Goal: Transaction & Acquisition: Purchase product/service

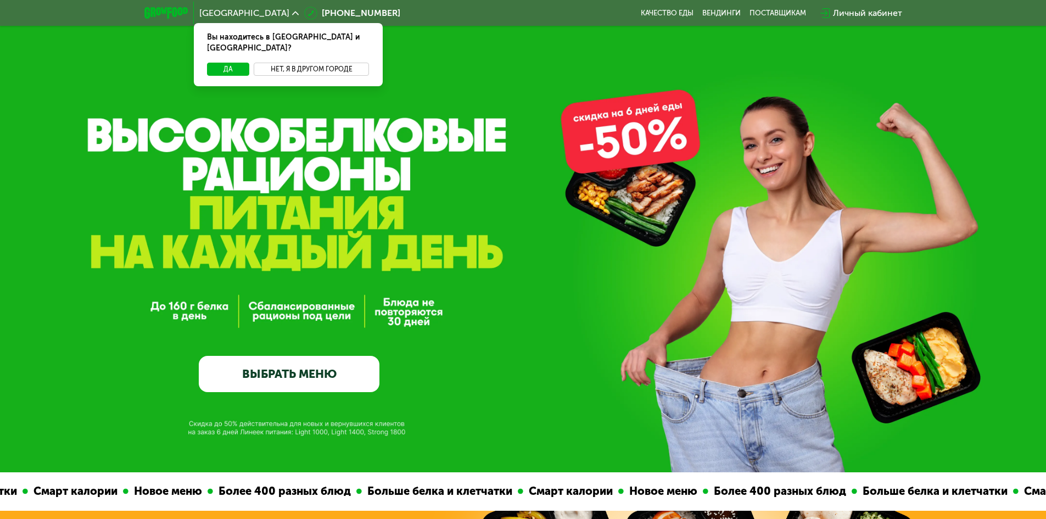
click at [326, 63] on button "Нет, я в другом городе" at bounding box center [312, 69] width 116 height 13
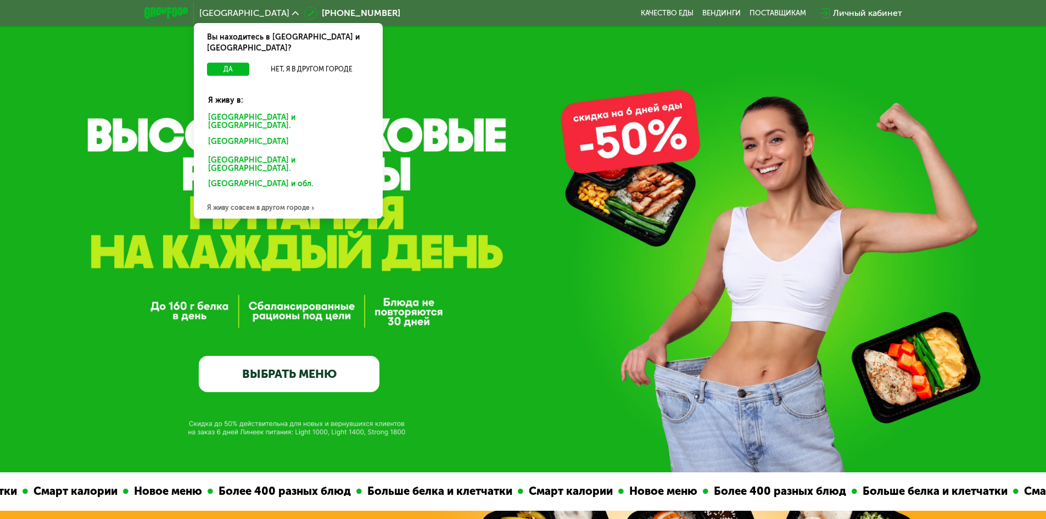
click at [260, 110] on div "[GEOGRAPHIC_DATA] и [GEOGRAPHIC_DATA]." at bounding box center [288, 121] width 176 height 23
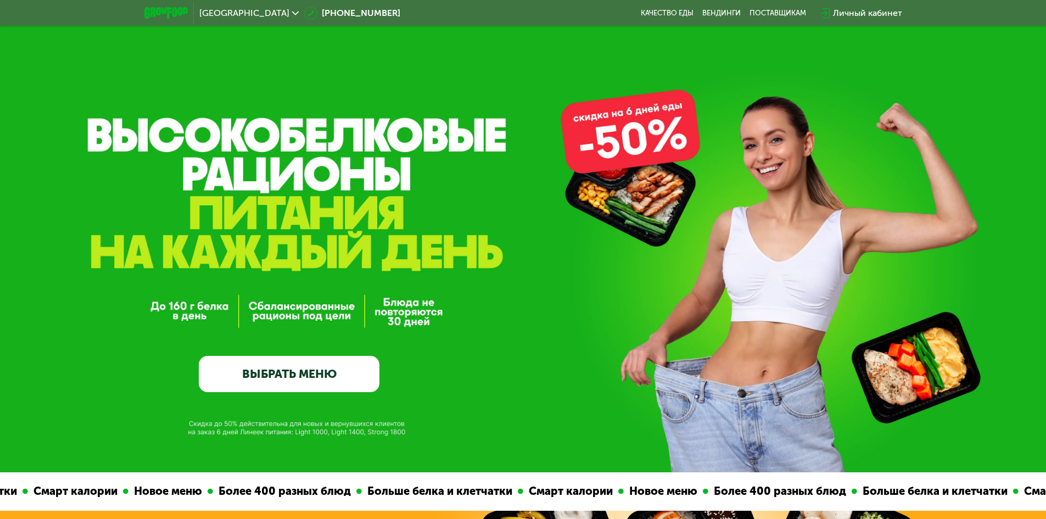
click at [262, 388] on link "ВЫБРАТЬ МЕНЮ" at bounding box center [289, 374] width 181 height 36
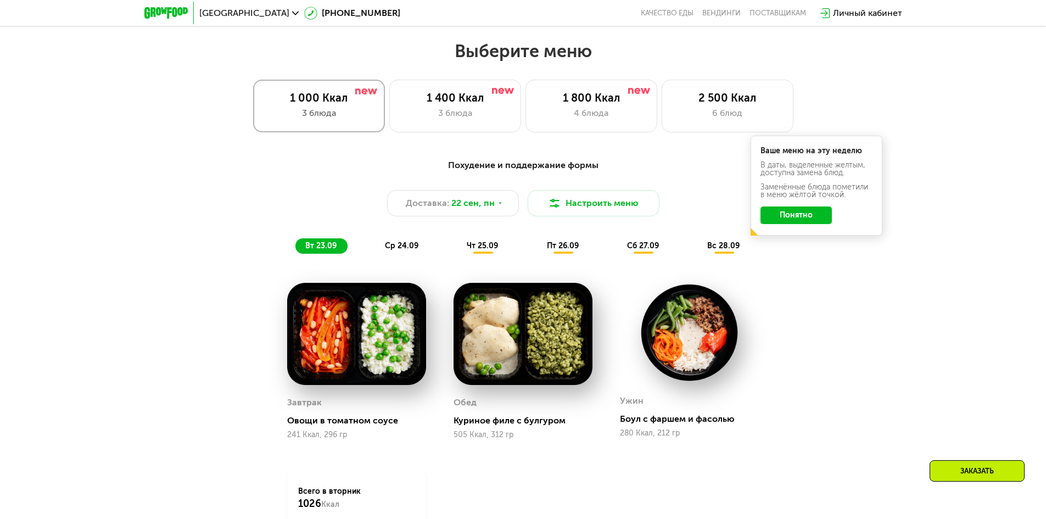
scroll to position [910, 0]
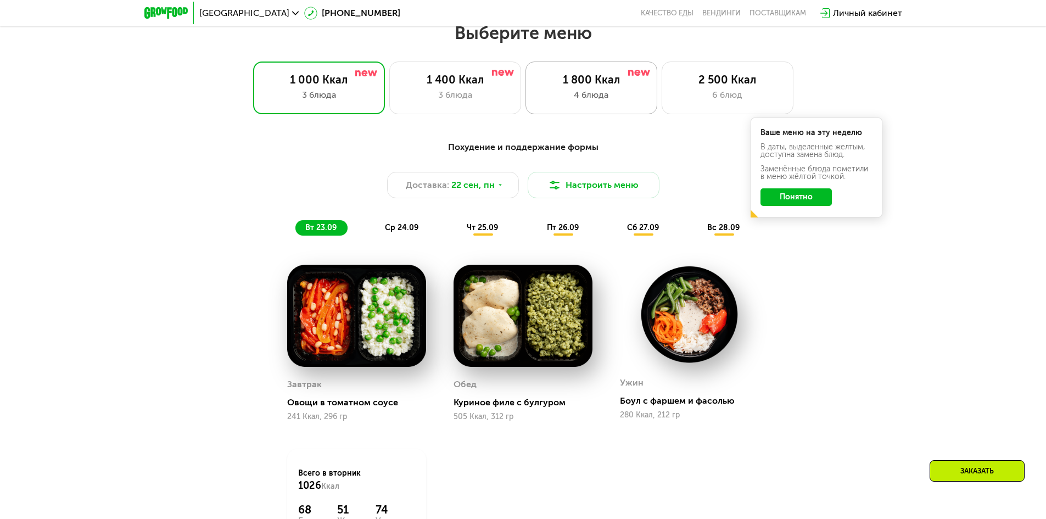
click at [634, 100] on div "4 блюда" at bounding box center [591, 94] width 109 height 13
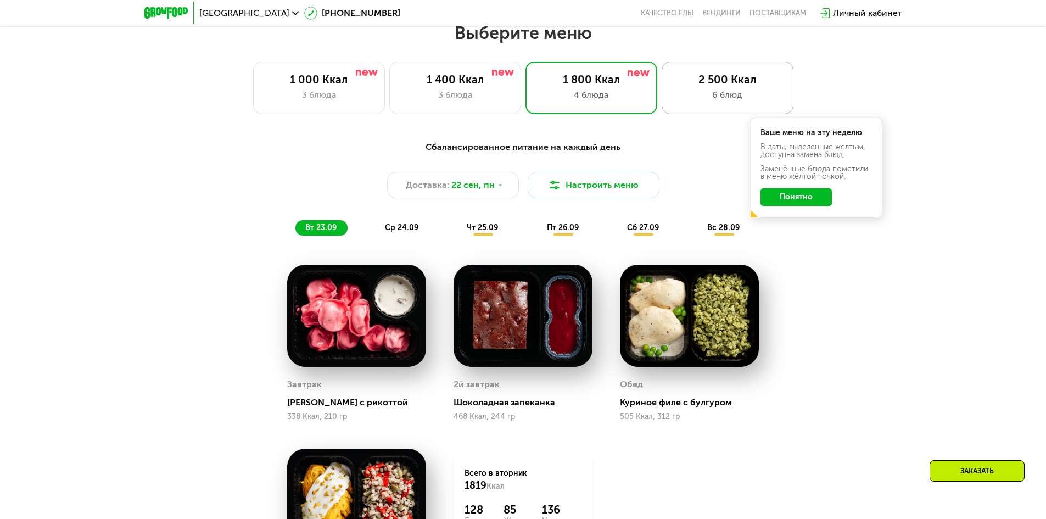
click at [702, 99] on div "6 блюд" at bounding box center [727, 94] width 109 height 13
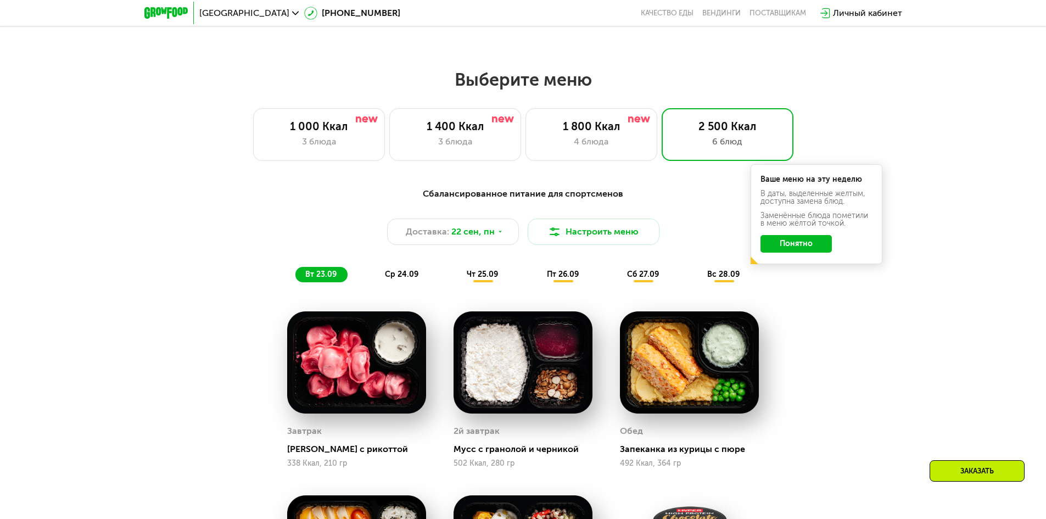
scroll to position [855, 0]
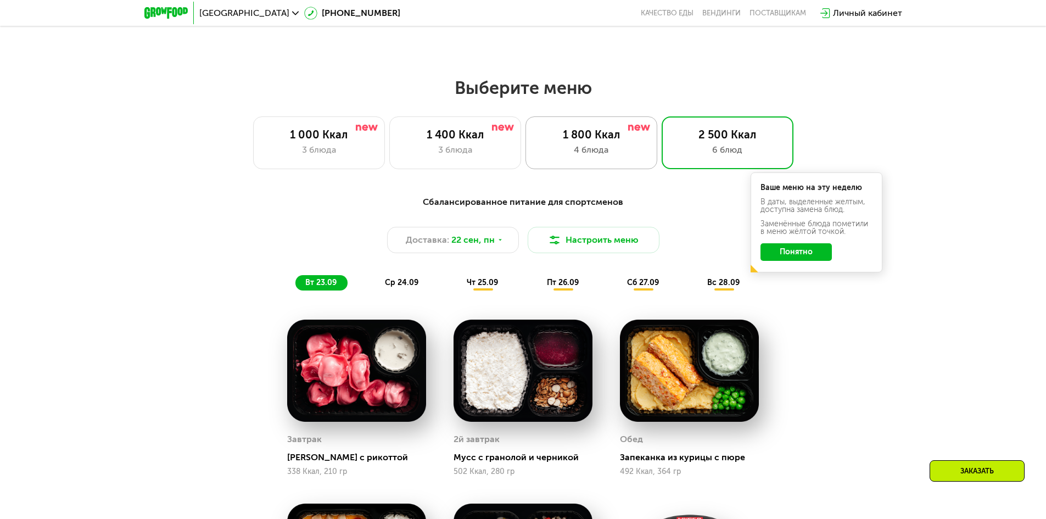
click at [571, 141] on div "1 800 Ккал" at bounding box center [591, 134] width 109 height 13
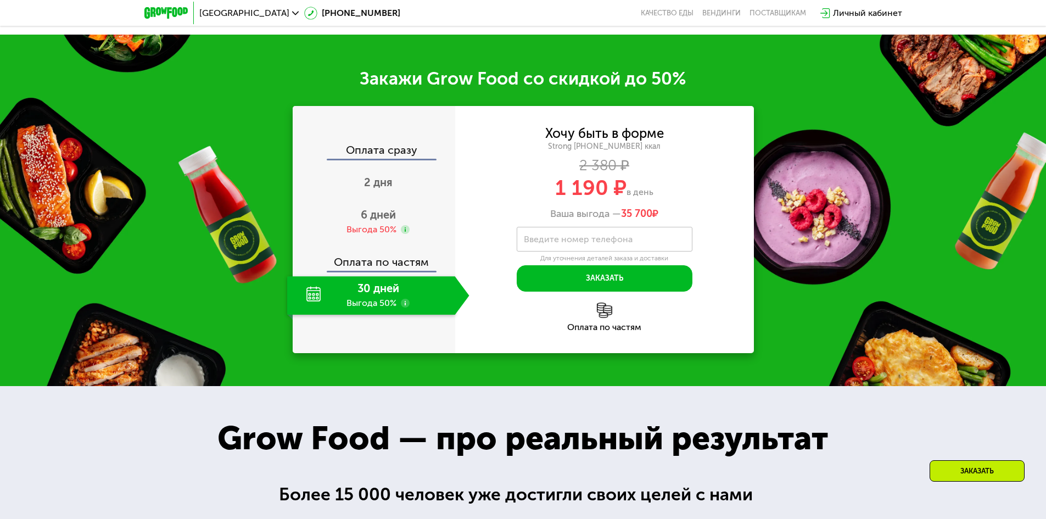
scroll to position [1569, 0]
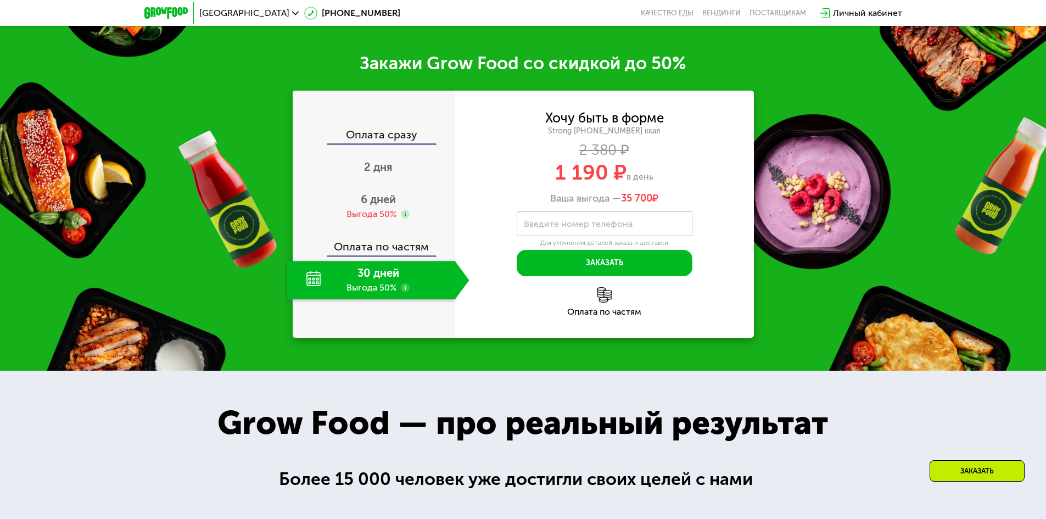
click at [369, 280] on div "30 дней Выгода 50%" at bounding box center [371, 280] width 168 height 38
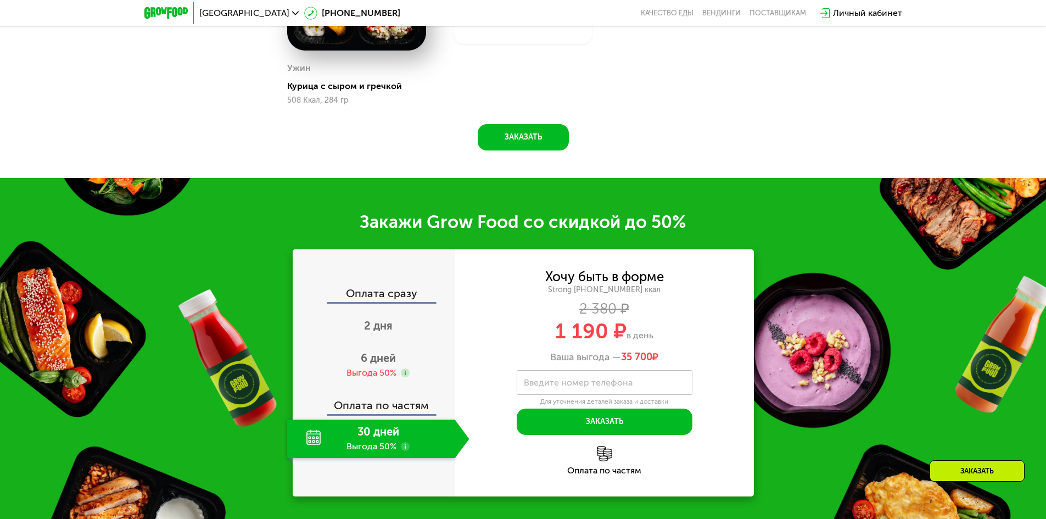
scroll to position [1404, 0]
